Goal: Find specific page/section: Find specific page/section

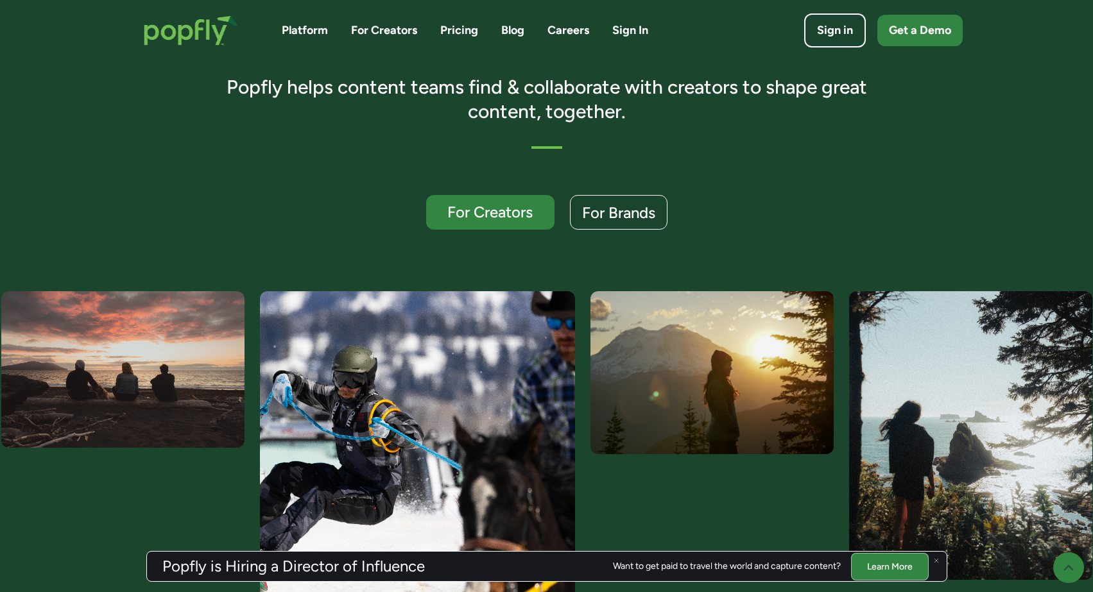
scroll to position [257, 0]
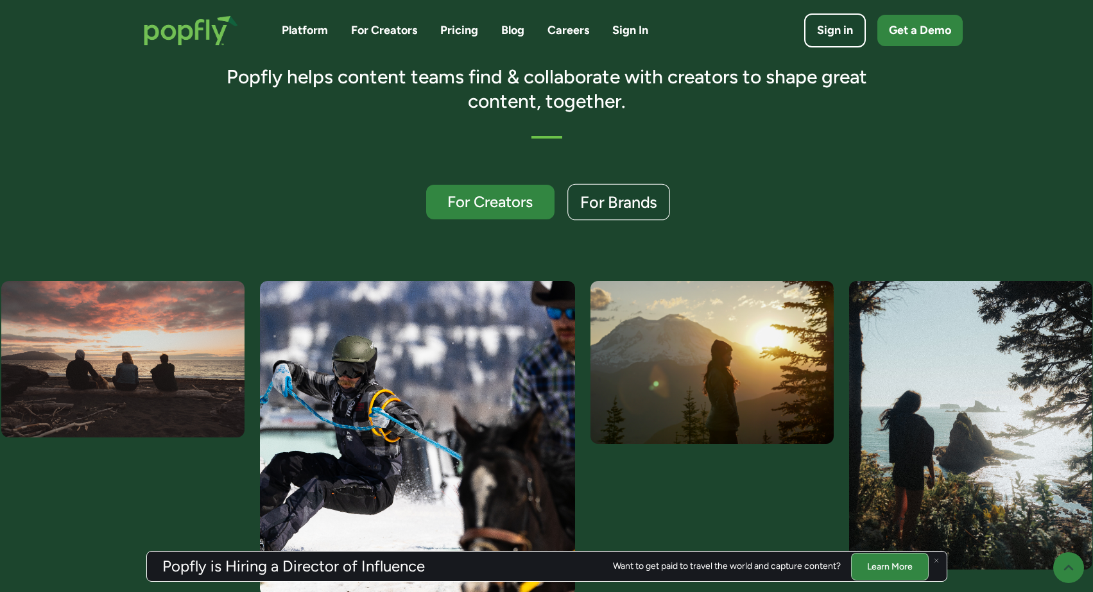
click at [618, 203] on div "For Brands" at bounding box center [618, 202] width 77 height 17
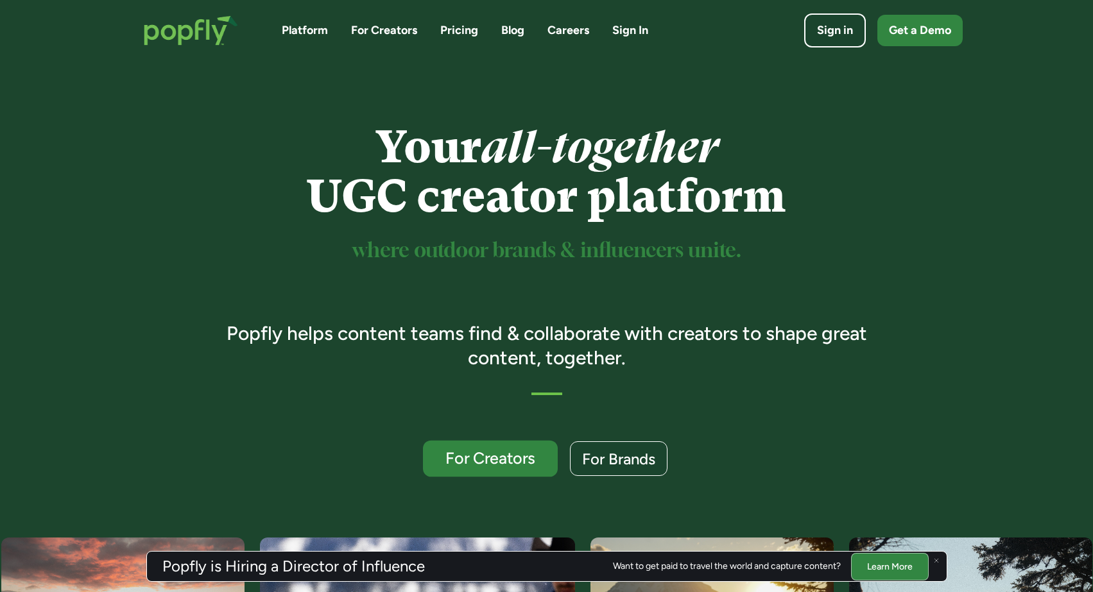
drag, startPoint x: 517, startPoint y: 463, endPoint x: 516, endPoint y: 456, distance: 7.8
click at [516, 456] on div "For Creators" at bounding box center [489, 458] width 110 height 17
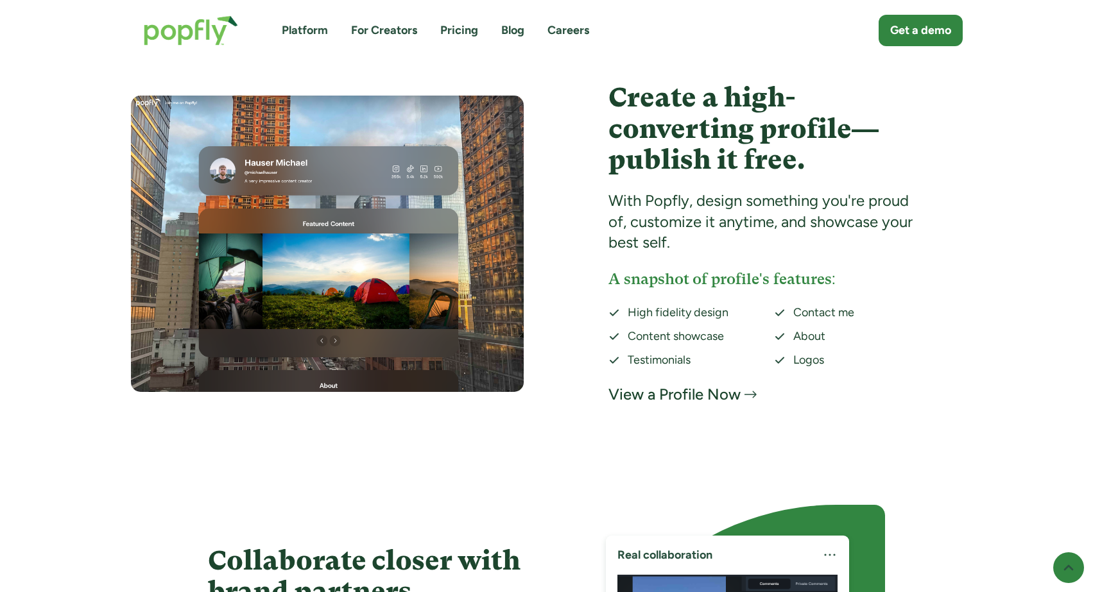
scroll to position [2823, 0]
